Goal: Use online tool/utility: Utilize a website feature to perform a specific function

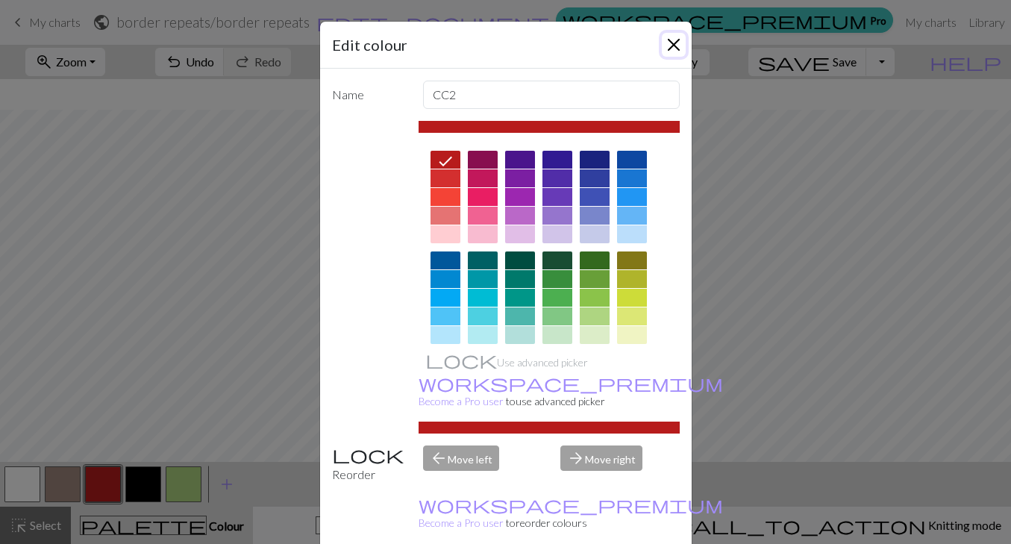
click at [670, 46] on button "Close" at bounding box center [674, 45] width 24 height 24
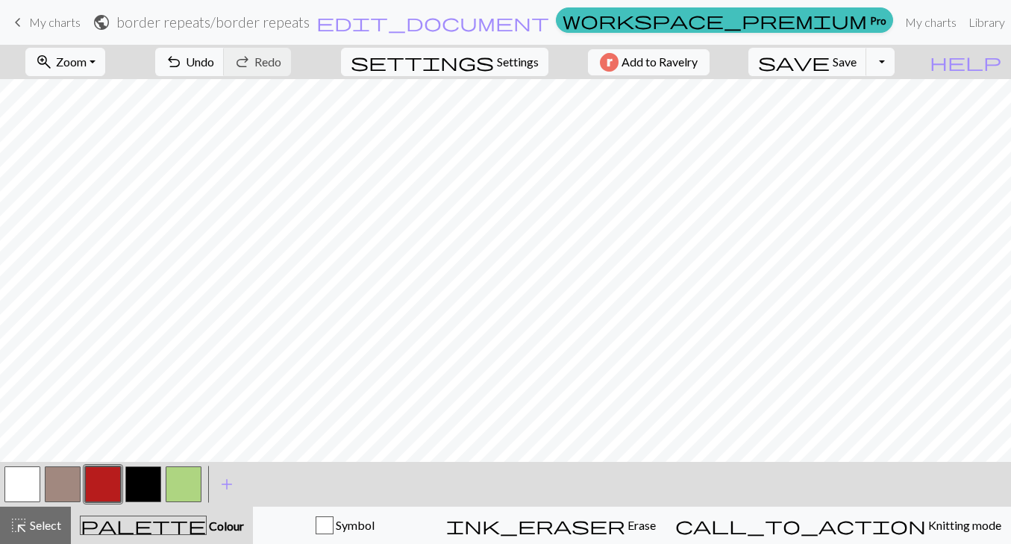
click at [151, 483] on button "button" at bounding box center [143, 484] width 36 height 36
click at [113, 486] on button "button" at bounding box center [103, 484] width 36 height 36
click at [131, 487] on button "button" at bounding box center [143, 484] width 36 height 36
click at [96, 485] on button "button" at bounding box center [103, 484] width 36 height 36
click at [138, 494] on button "button" at bounding box center [143, 484] width 36 height 36
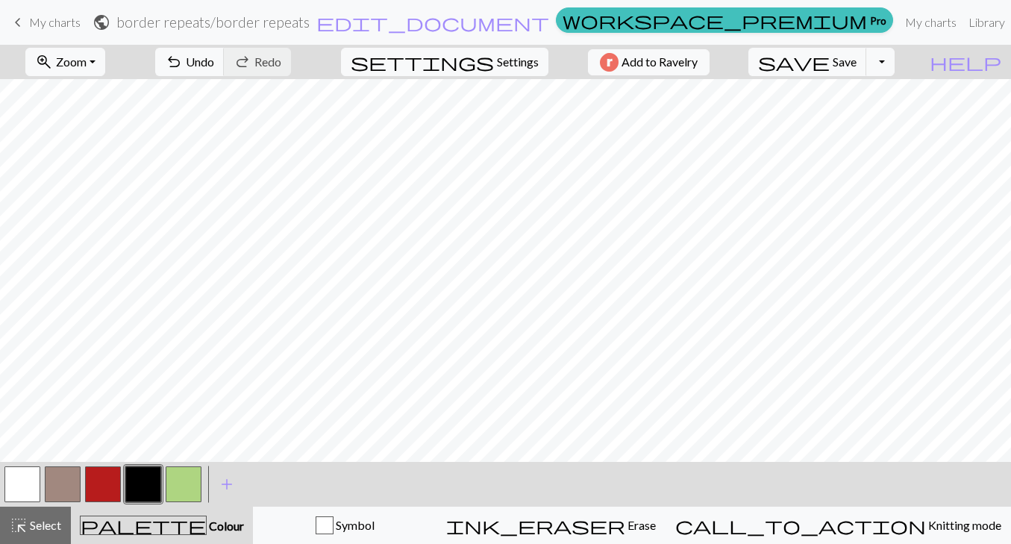
click at [101, 481] on button "button" at bounding box center [103, 484] width 36 height 36
click at [133, 493] on button "button" at bounding box center [143, 484] width 36 height 36
click at [52, 528] on span "Select" at bounding box center [45, 525] width 34 height 14
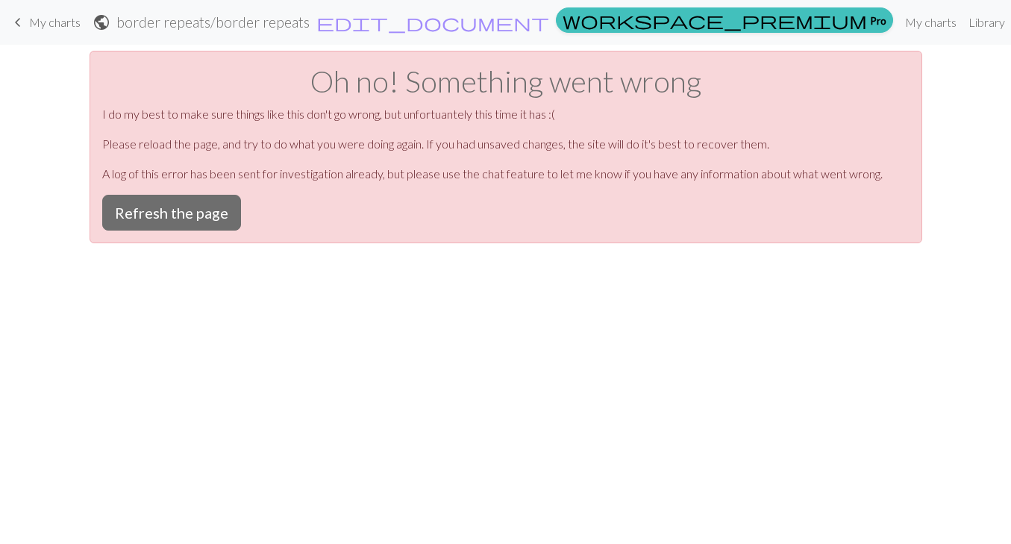
click at [169, 186] on div "Oh no! Something went wrong I do my best to make sure things like this don't go…" at bounding box center [506, 147] width 833 height 193
click at [190, 213] on button "Refresh the page" at bounding box center [171, 213] width 139 height 36
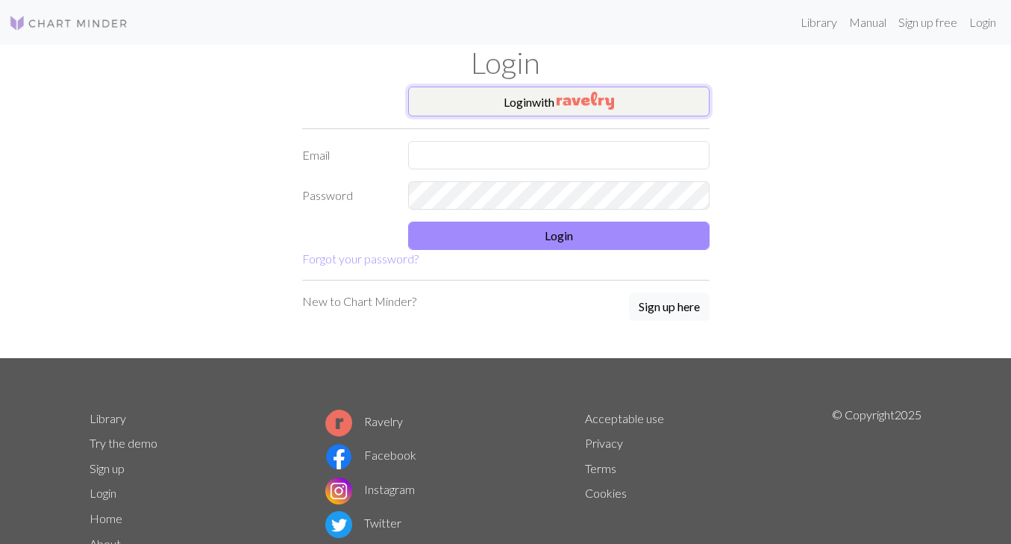
click at [605, 107] on img "button" at bounding box center [585, 101] width 57 height 18
